Goal: Task Accomplishment & Management: Use online tool/utility

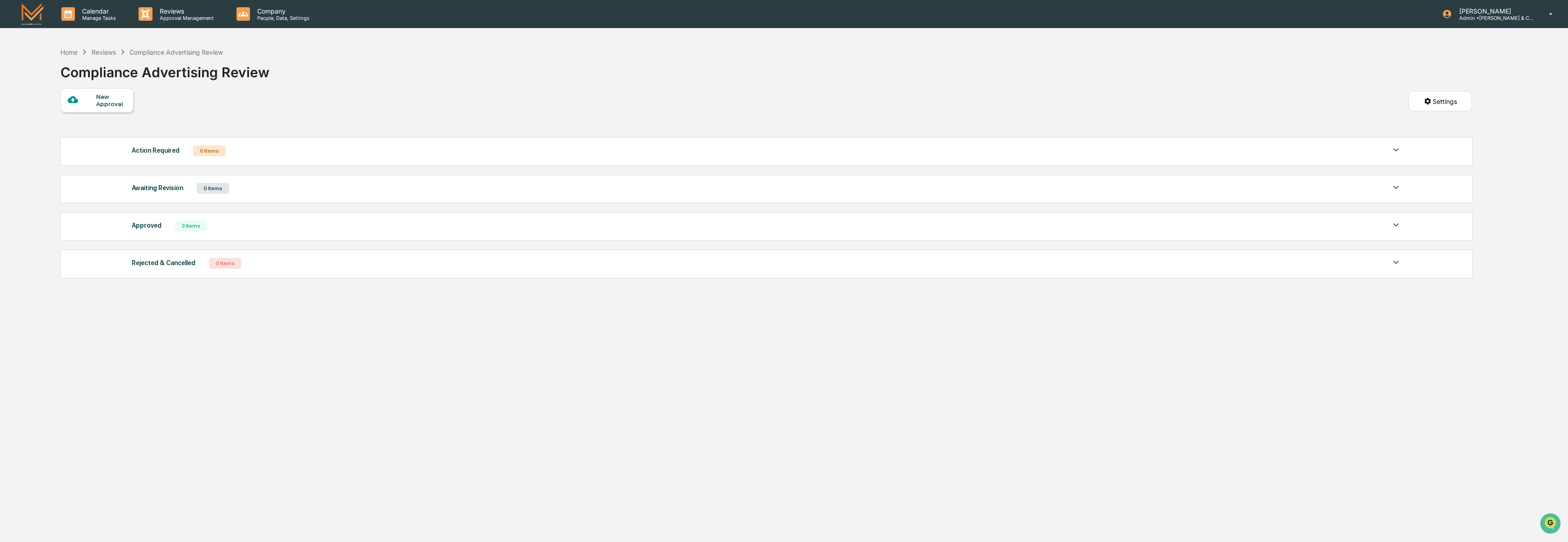
click at [32, 16] on img at bounding box center [33, 13] width 22 height 21
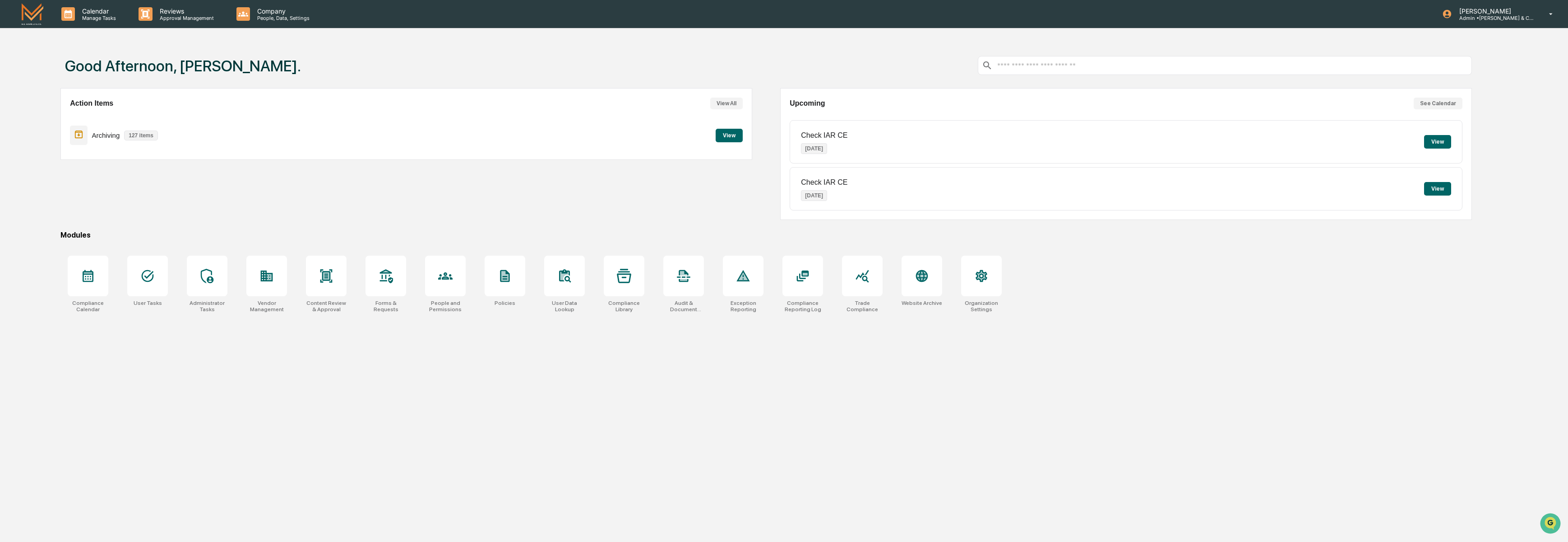
click at [721, 137] on button "View" at bounding box center [729, 135] width 27 height 14
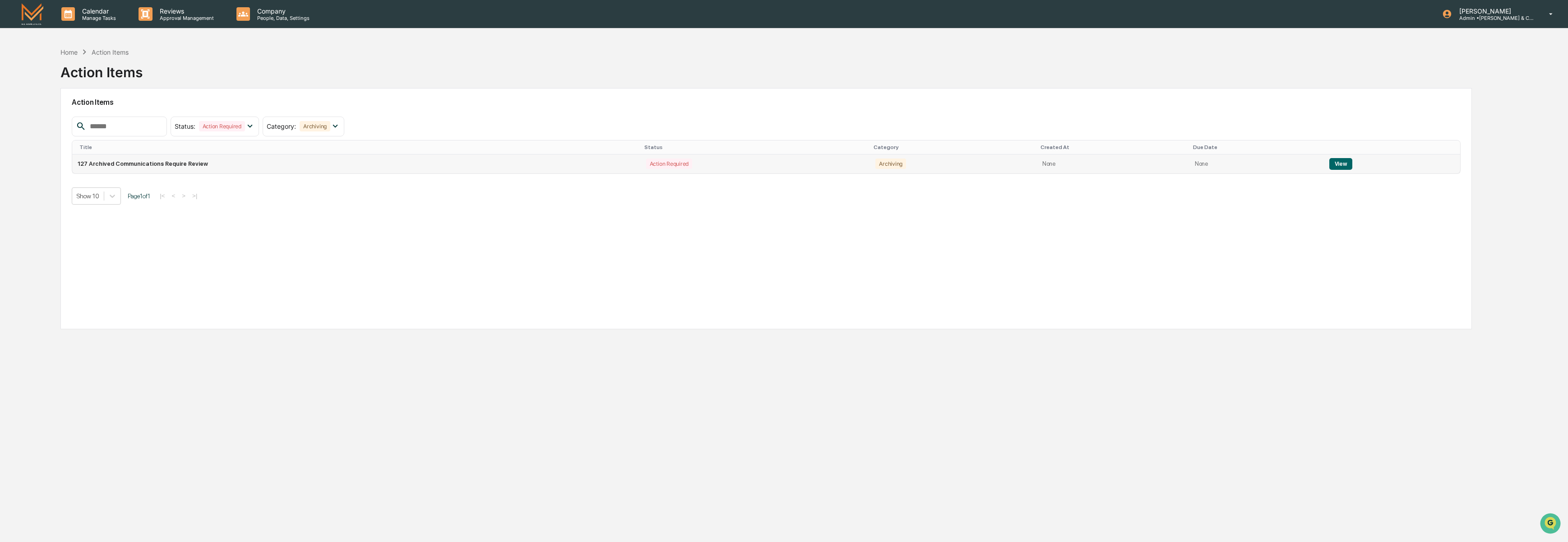
click at [1341, 169] on button "View" at bounding box center [1340, 164] width 23 height 12
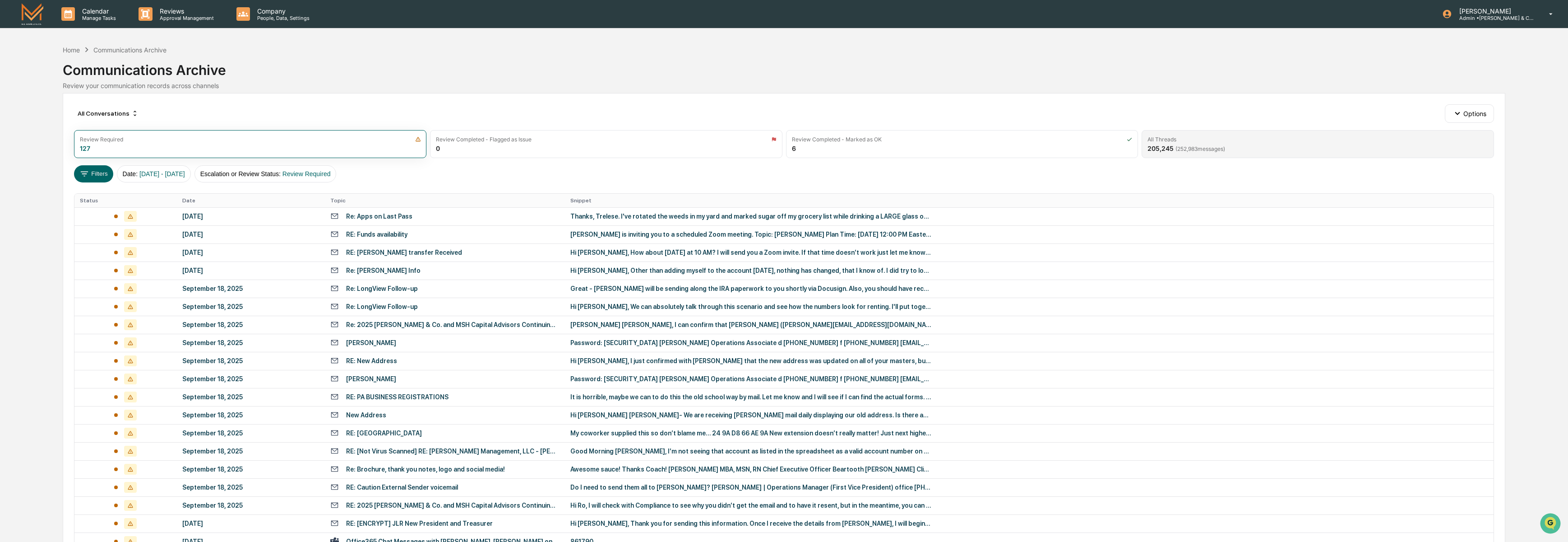
click at [1202, 149] on span "( 252,983 messages)" at bounding box center [1201, 148] width 49 height 6
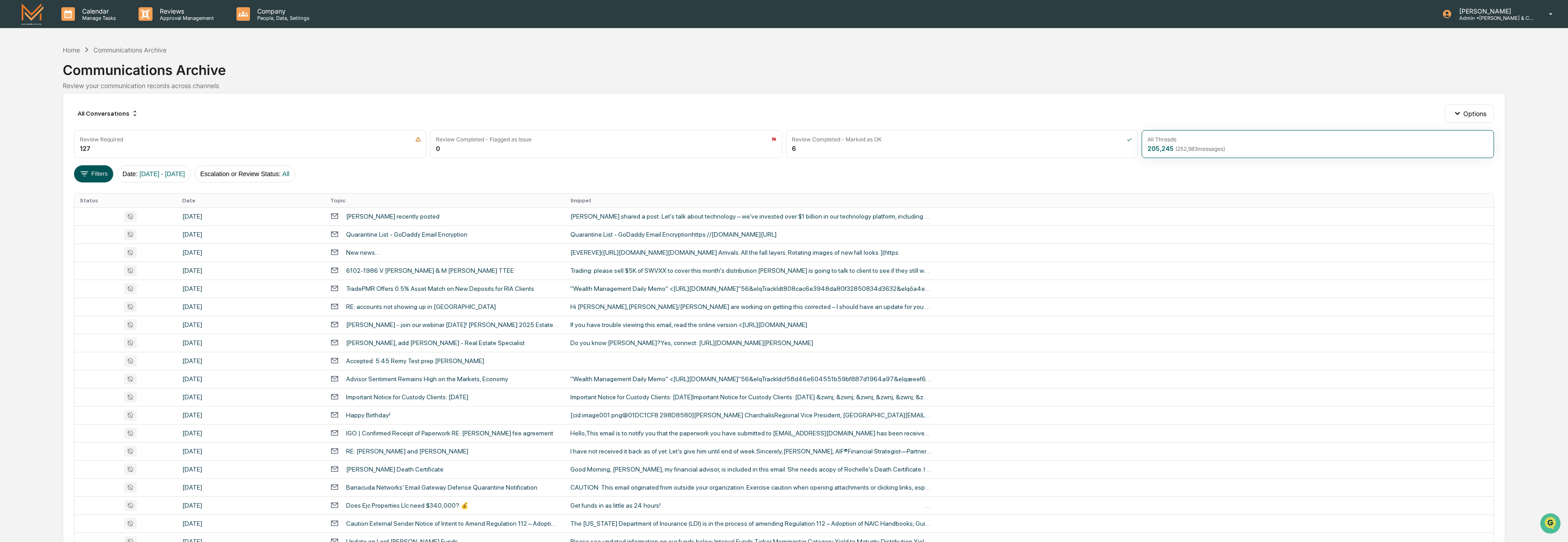
click at [87, 174] on icon at bounding box center [84, 174] width 10 height 10
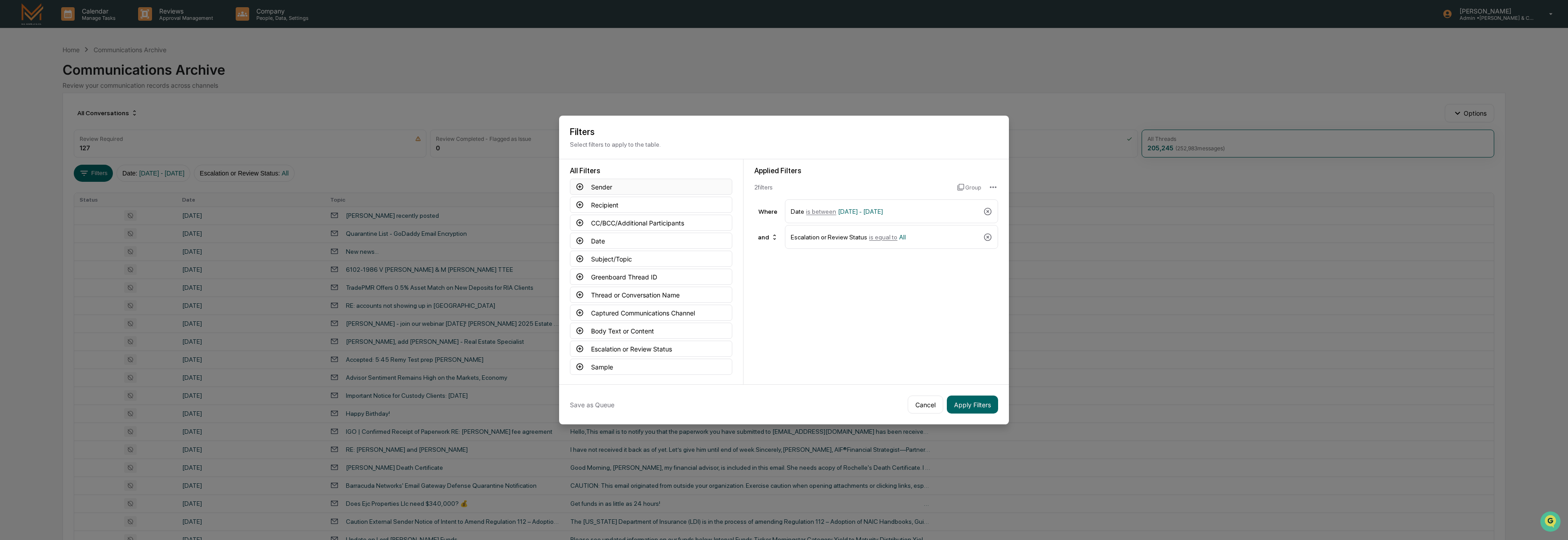
click at [578, 183] on icon at bounding box center [579, 187] width 8 height 8
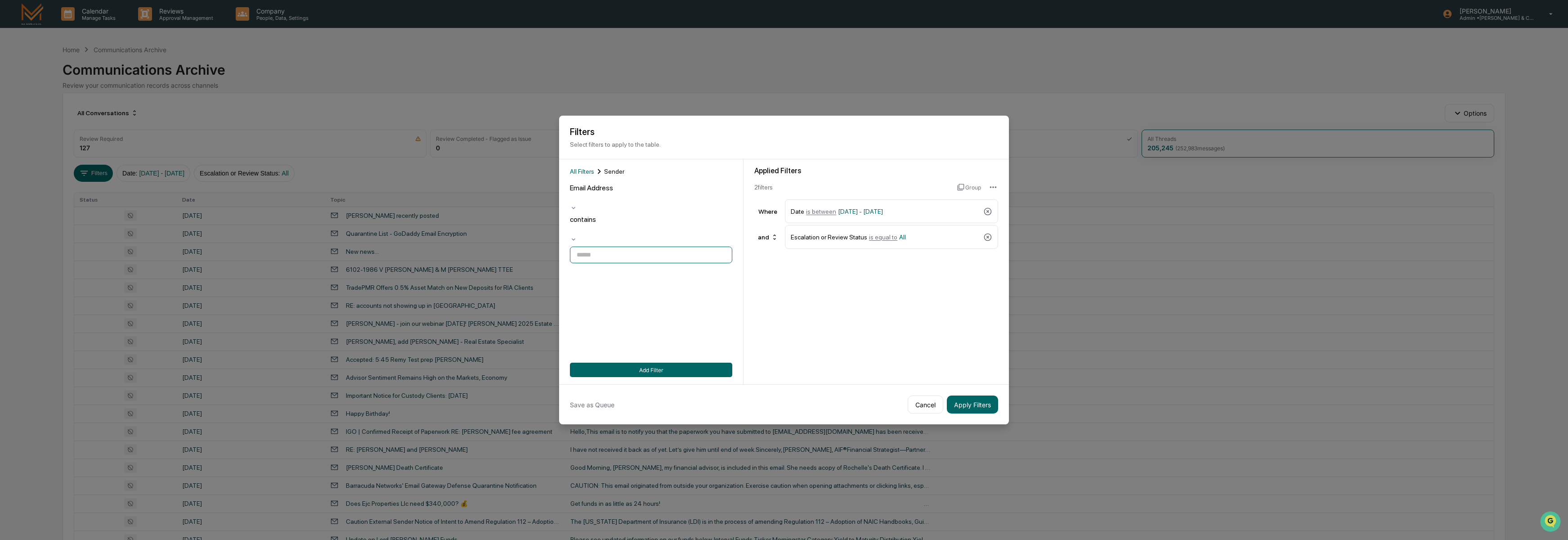
click at [596, 247] on input at bounding box center [651, 255] width 162 height 16
click at [582, 295] on label "[PERSON_NAME] [EMAIL_ADDRESS][DOMAIN_NAME] TK" at bounding box center [651, 303] width 162 height 16
type input "**********"
click at [979, 405] on button "Apply Filters" at bounding box center [972, 404] width 51 height 18
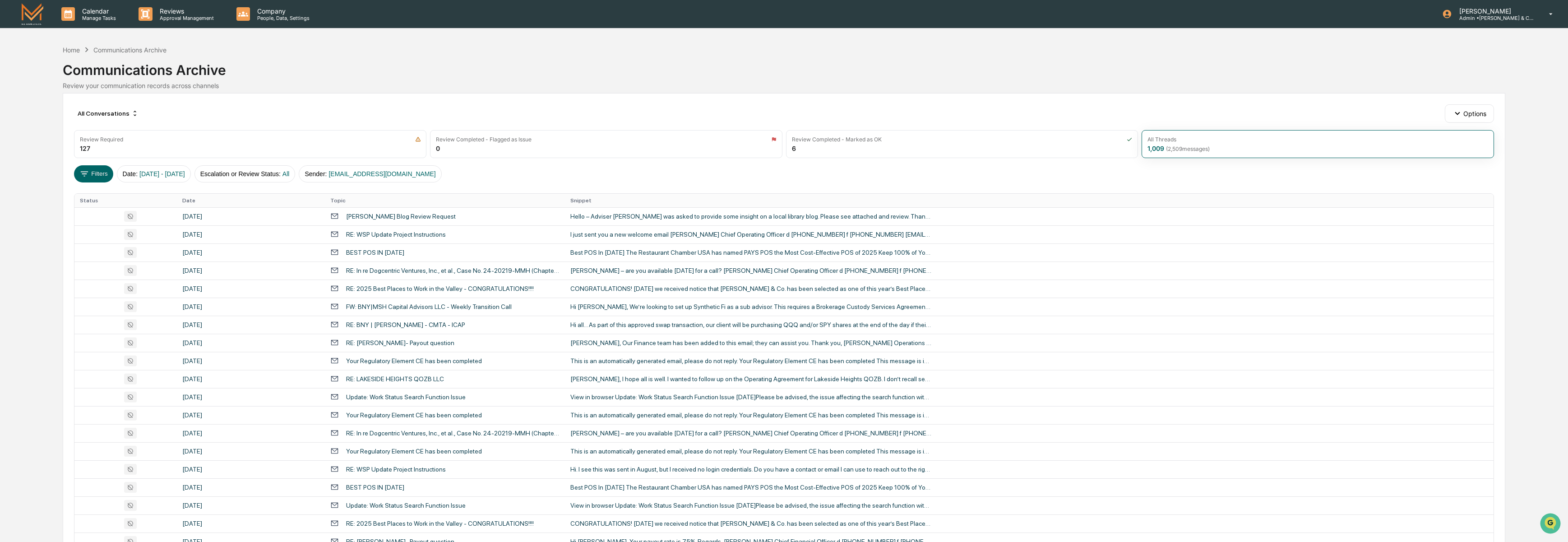
click at [679, 81] on div "Review your communication records across channels" at bounding box center [784, 85] width 1443 height 7
click at [71, 49] on div "Home" at bounding box center [71, 49] width 17 height 7
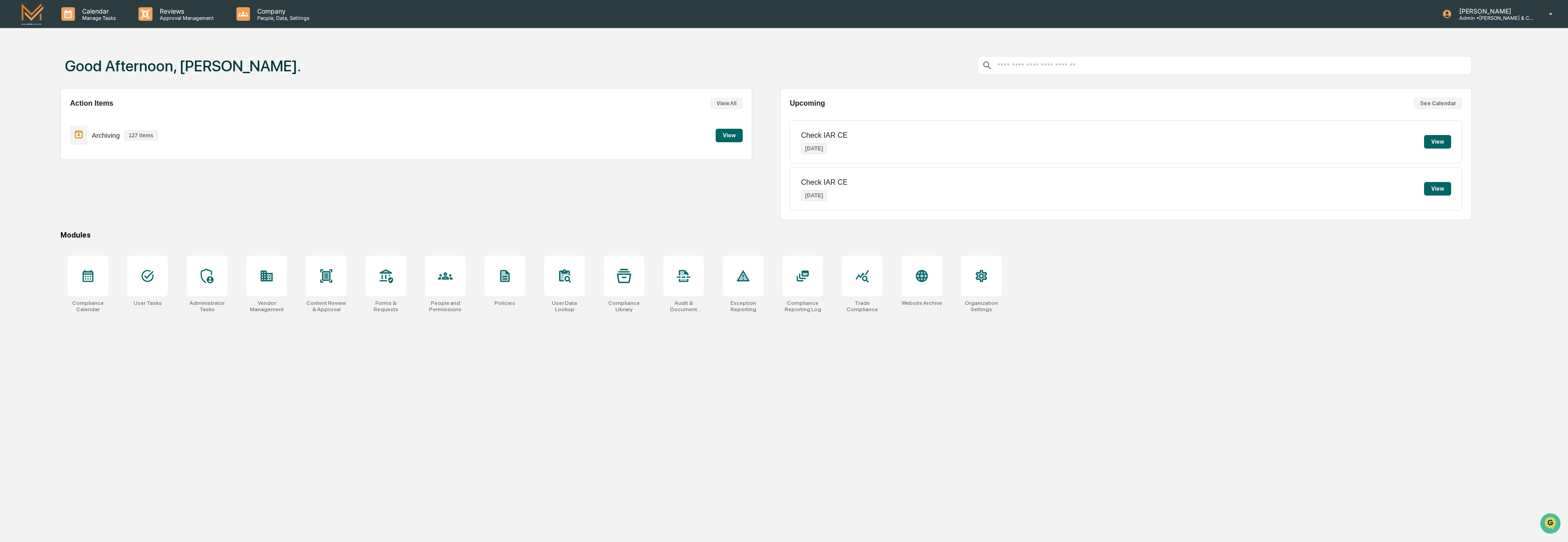
click at [765, 157] on div "Action Items View All Archiving 127 items View Upcoming See Calendar Check IAR …" at bounding box center [766, 154] width 1412 height 132
